Goal: Navigation & Orientation: Find specific page/section

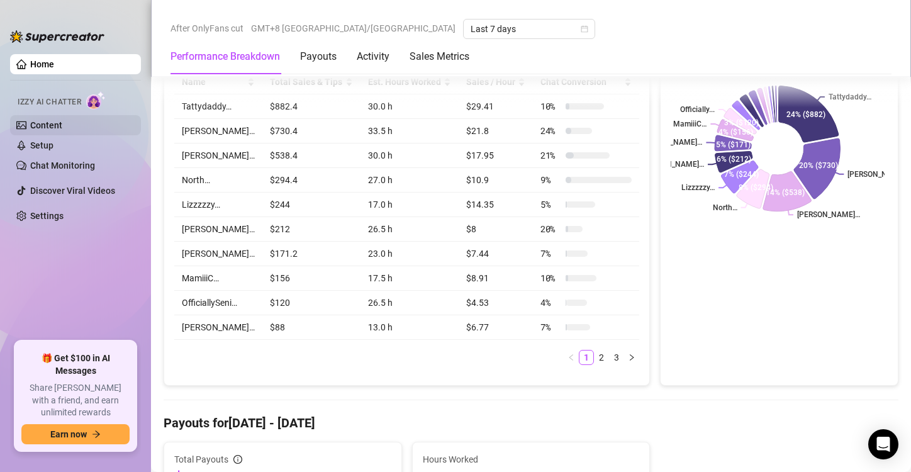
scroll to position [189, 0]
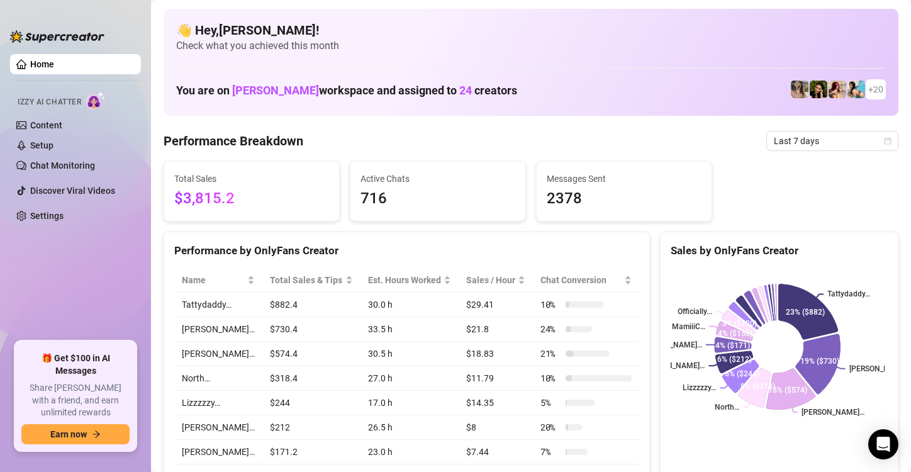
click at [26, 277] on ul "Home Izzy AI Chatter Content Setup Chat Monitoring Discover Viral Videos Settin…" at bounding box center [75, 192] width 131 height 287
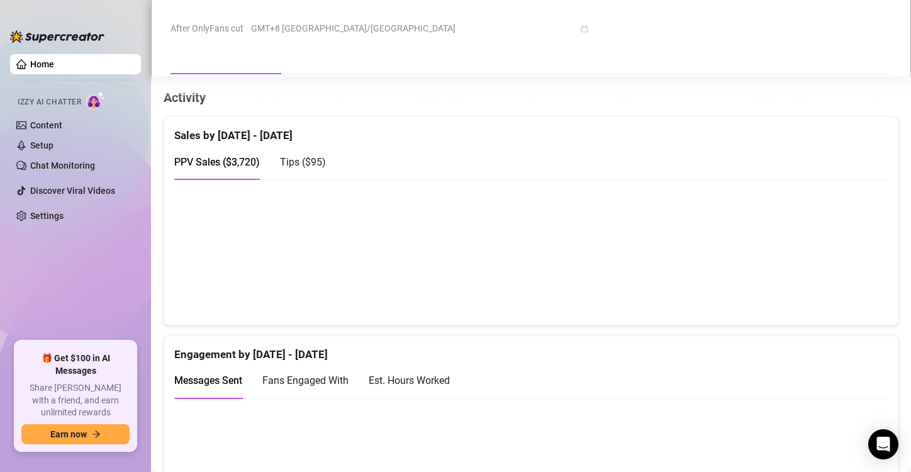
scroll to position [755, 0]
click at [835, 269] on canvas at bounding box center [526, 251] width 704 height 126
